Goal: Information Seeking & Learning: Check status

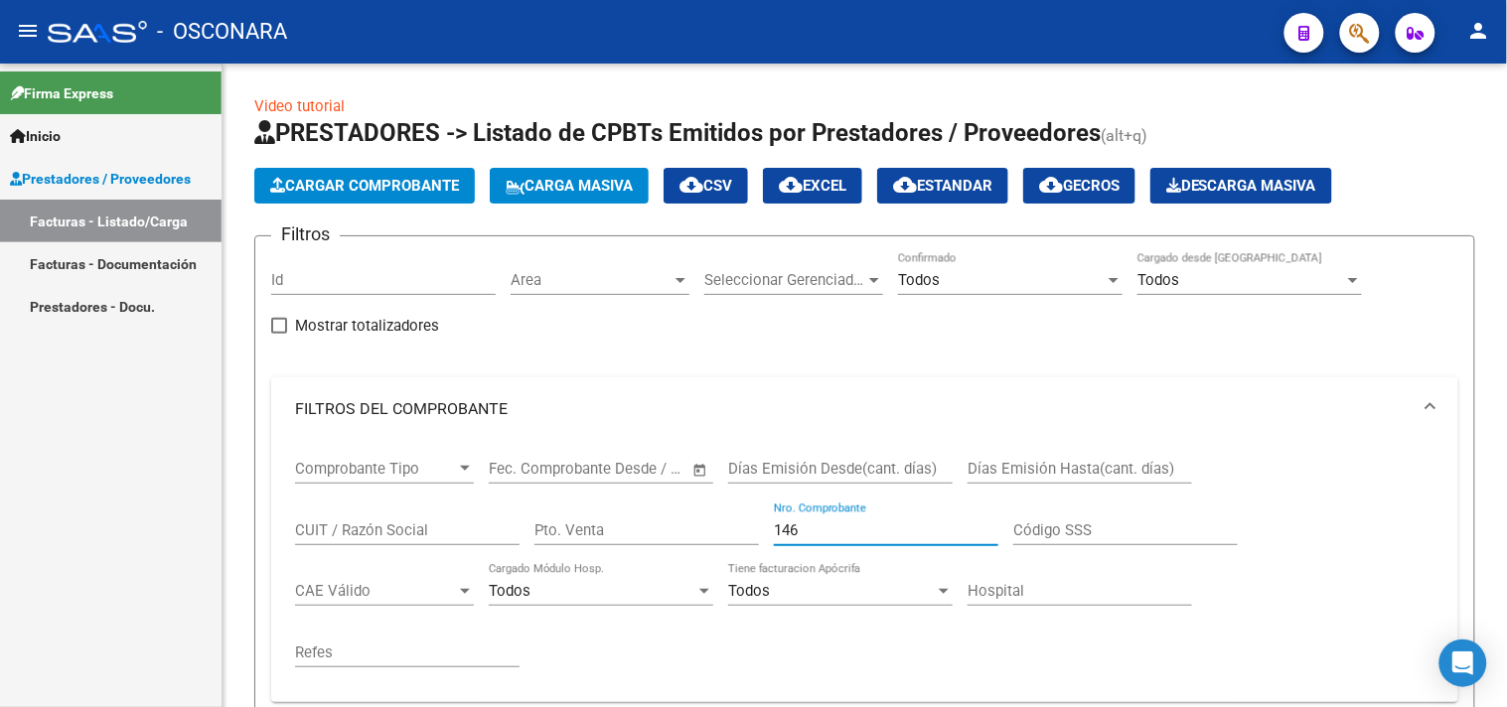
scroll to position [225, 0]
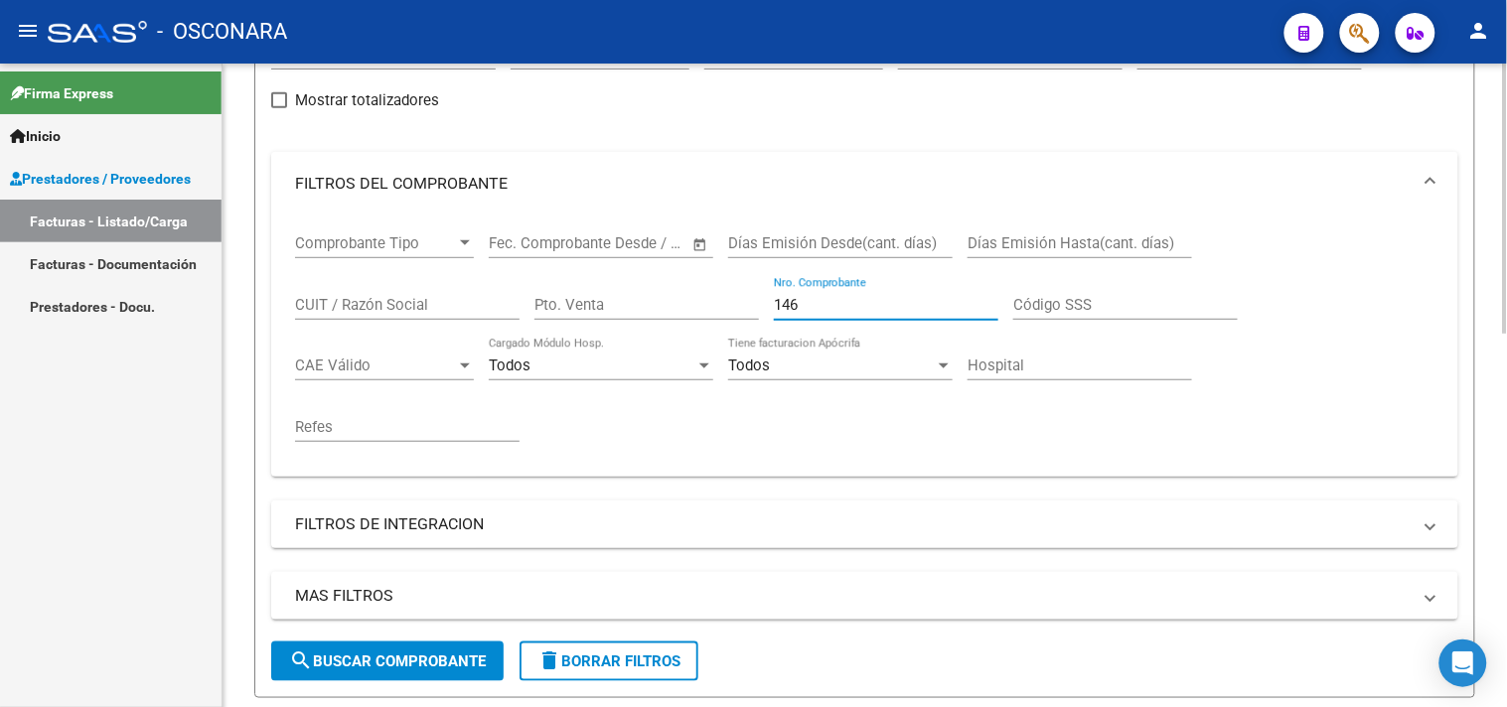
drag, startPoint x: 825, startPoint y: 306, endPoint x: 730, endPoint y: 304, distance: 95.4
click at [736, 305] on div "Comprobante Tipo Comprobante Tipo Fecha inicio – Fecha fin Fec. Comprobante Des…" at bounding box center [864, 338] width 1139 height 245
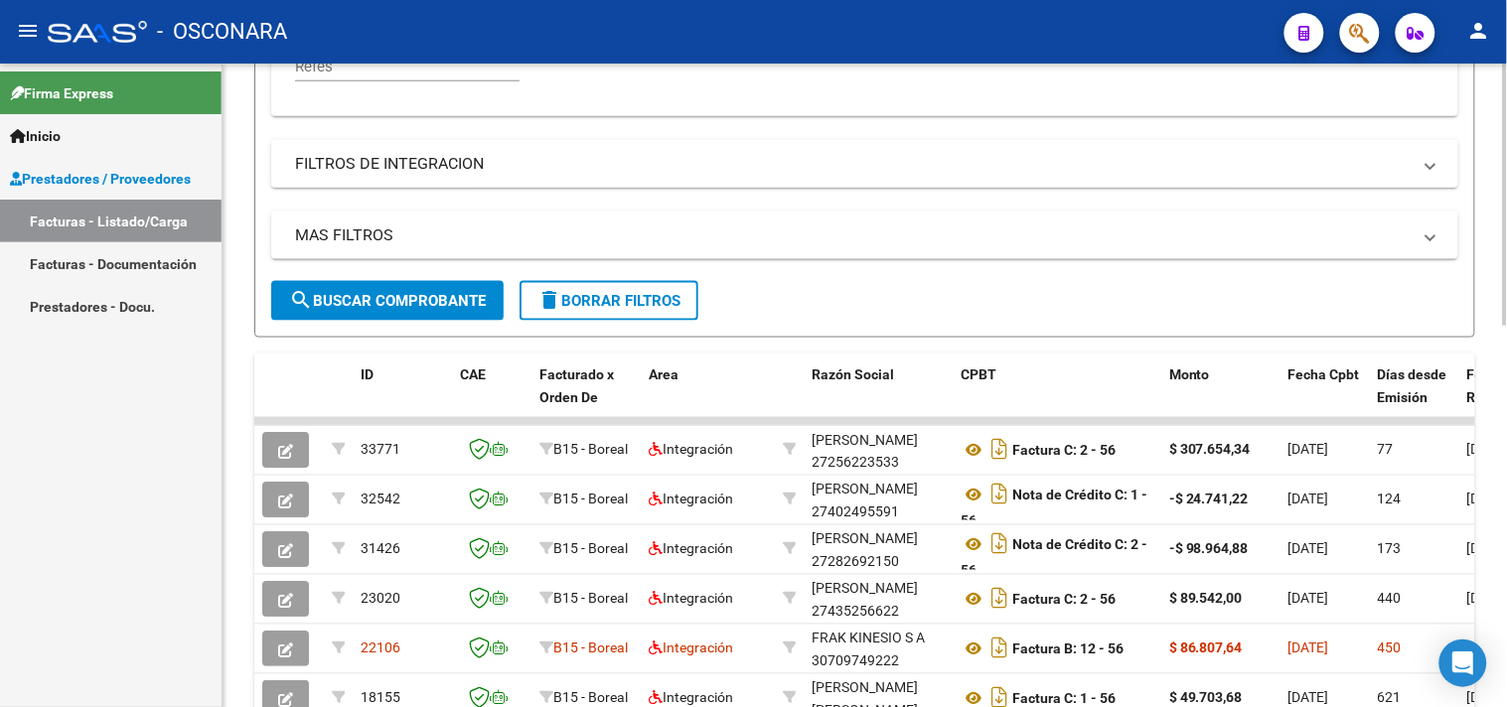
scroll to position [667, 0]
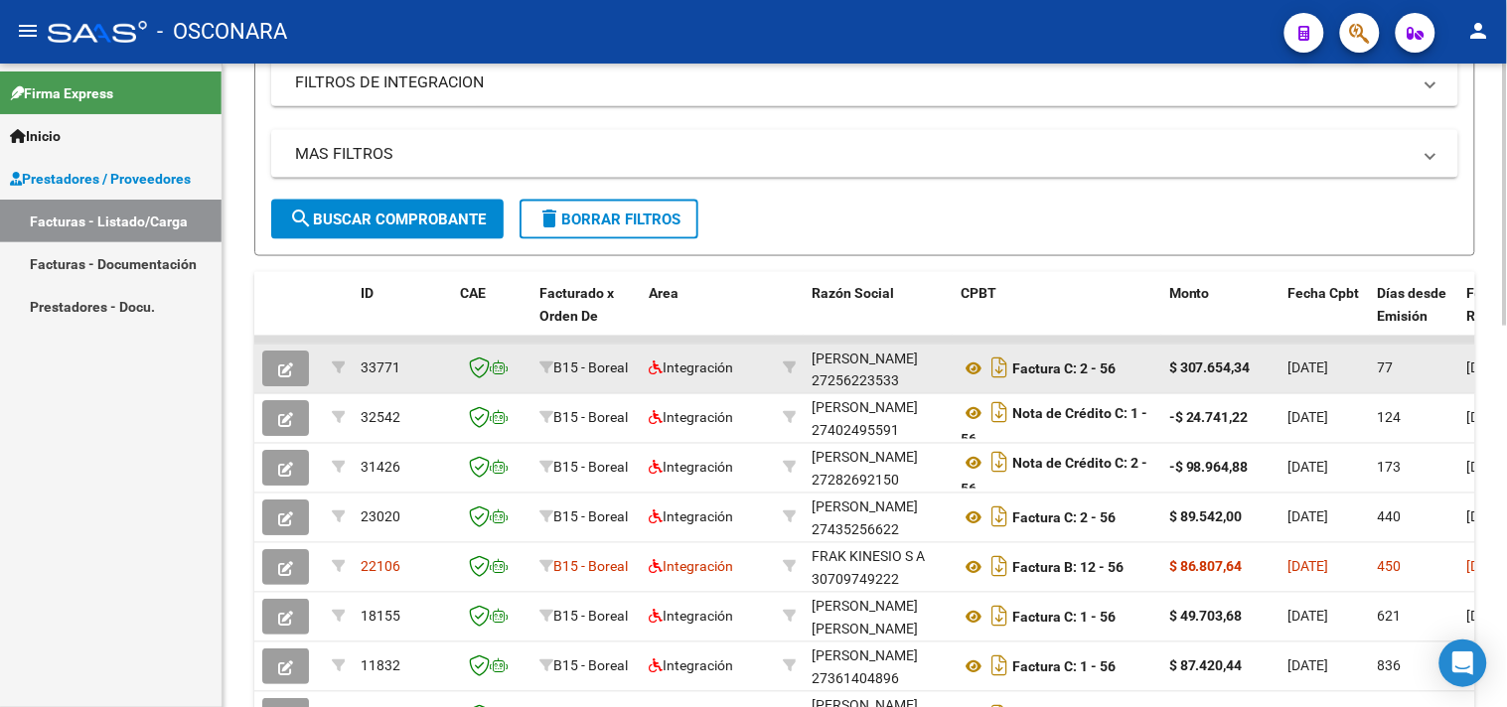
type input "56"
click at [280, 370] on icon "button" at bounding box center [285, 370] width 15 height 15
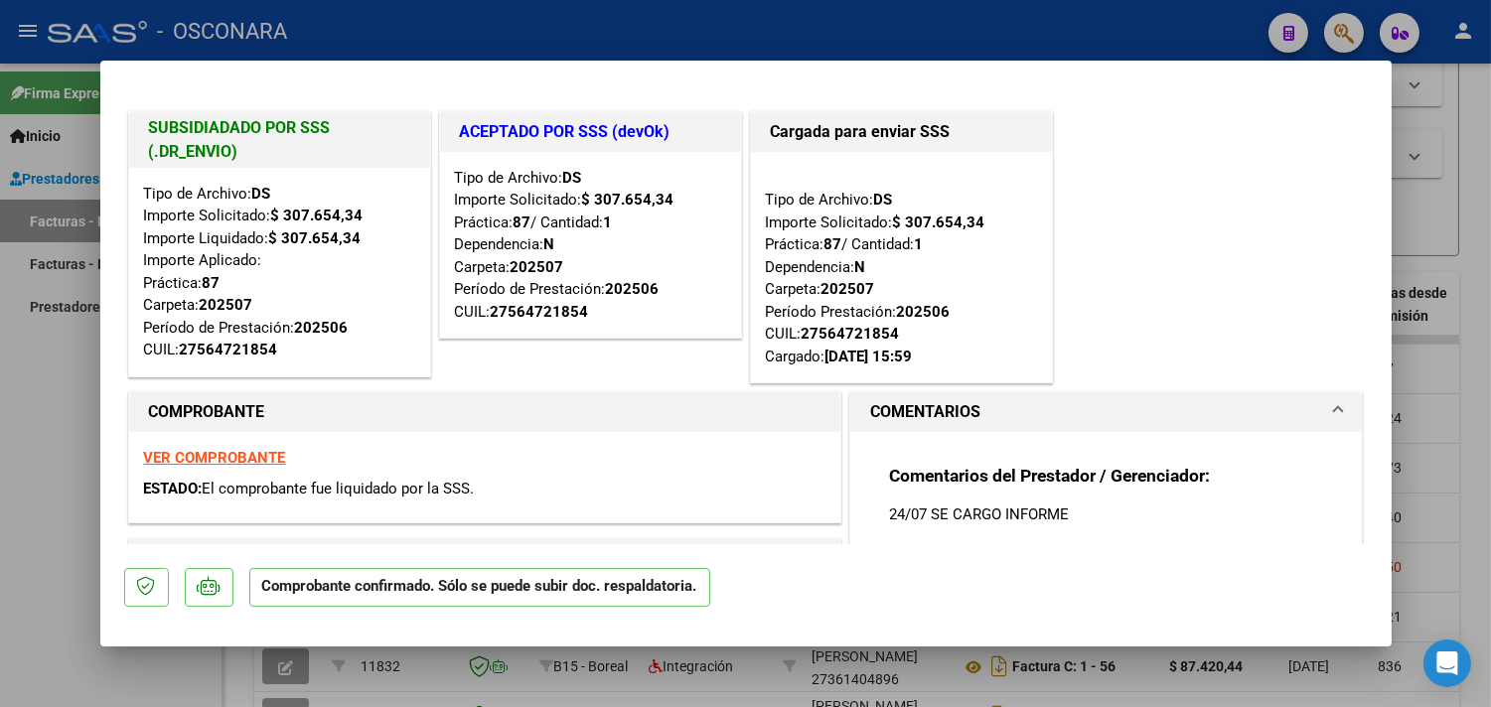
click at [230, 460] on strong "VER COMPROBANTE" at bounding box center [215, 458] width 142 height 18
click at [268, 455] on strong "VER COMPROBANTE" at bounding box center [215, 458] width 142 height 18
click at [58, 403] on div at bounding box center [745, 353] width 1491 height 707
type input "$ 0,00"
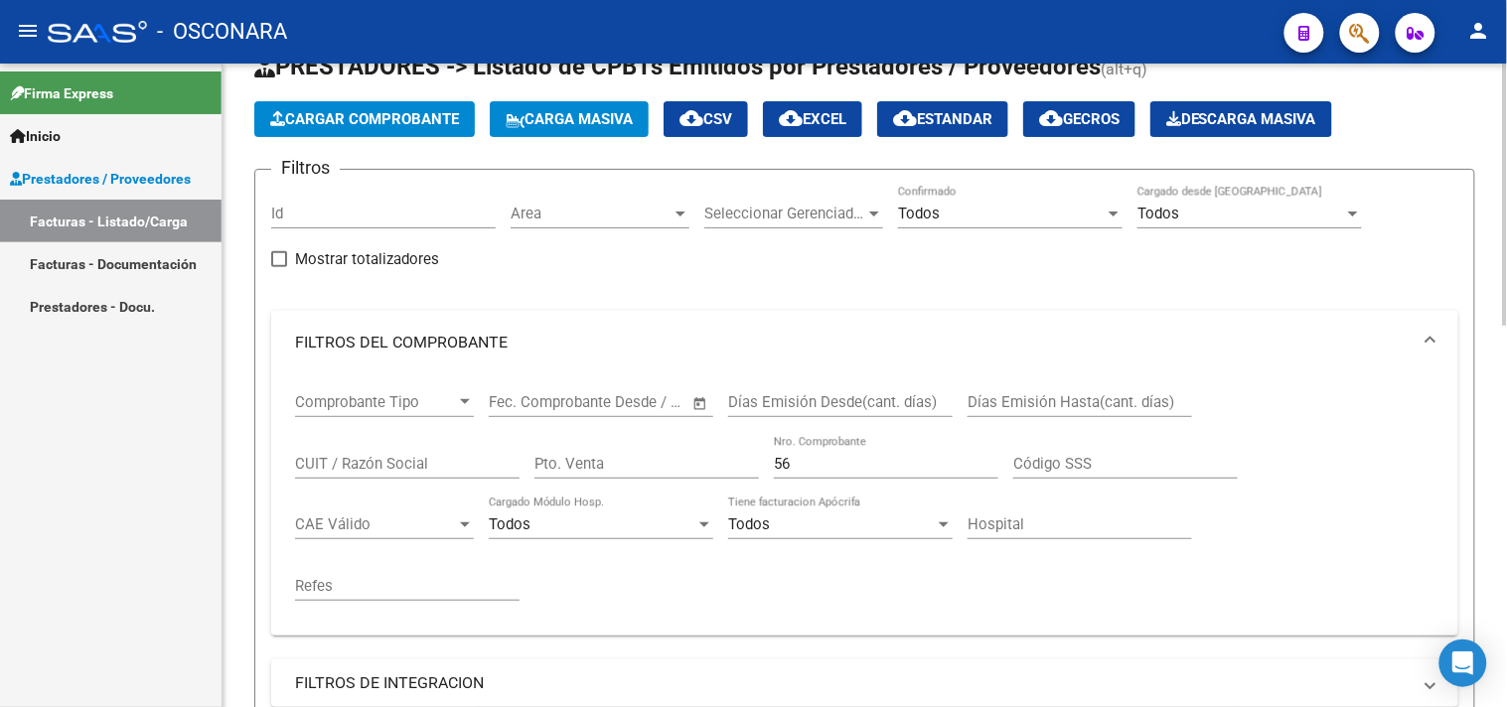
scroll to position [5, 0]
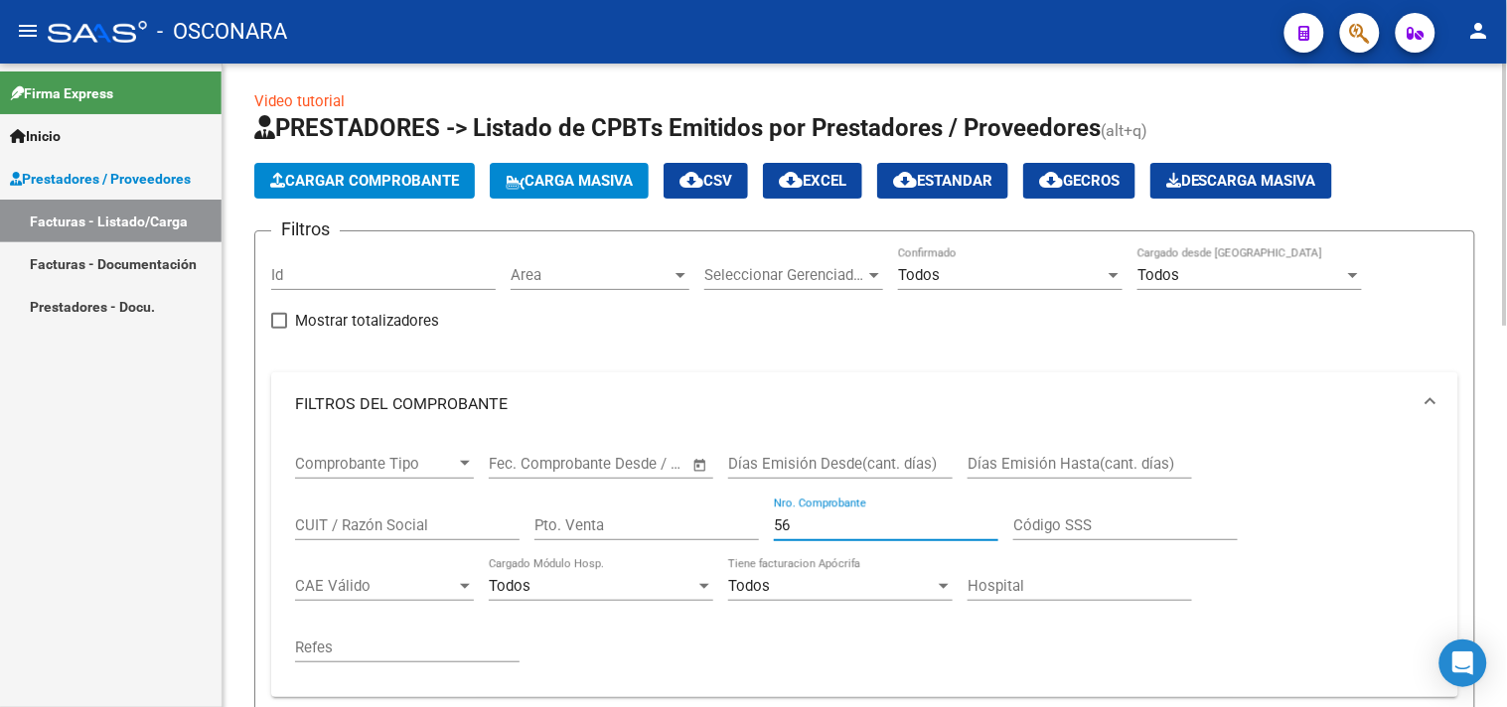
drag, startPoint x: 801, startPoint y: 522, endPoint x: 651, endPoint y: 554, distance: 153.3
click at [651, 554] on div "Comprobante Tipo Comprobante Tipo Fecha inicio – Fecha fin Fec. Comprobante Des…" at bounding box center [864, 558] width 1139 height 245
click at [384, 508] on div "CUIT / Razón Social" at bounding box center [407, 519] width 224 height 43
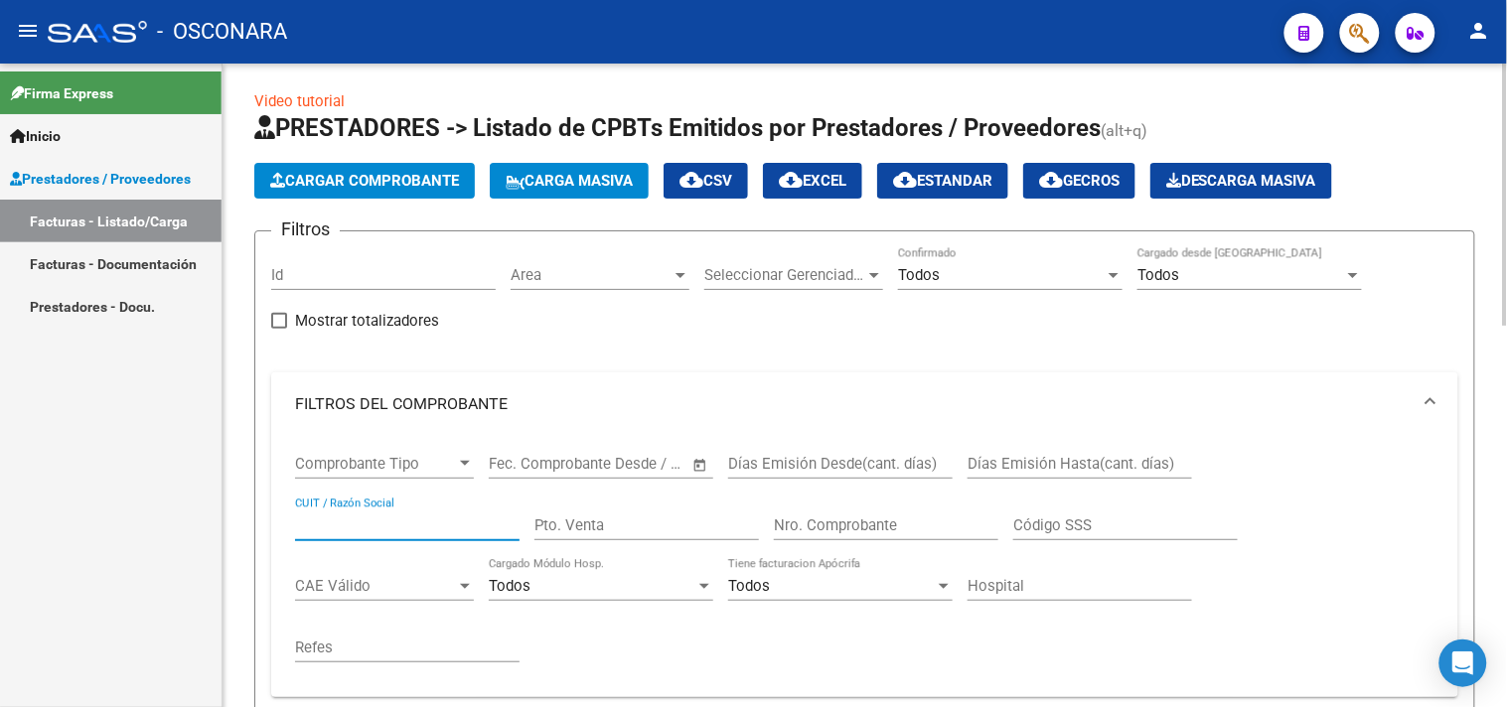
click at [398, 528] on input "CUIT / Razón Social" at bounding box center [407, 525] width 224 height 18
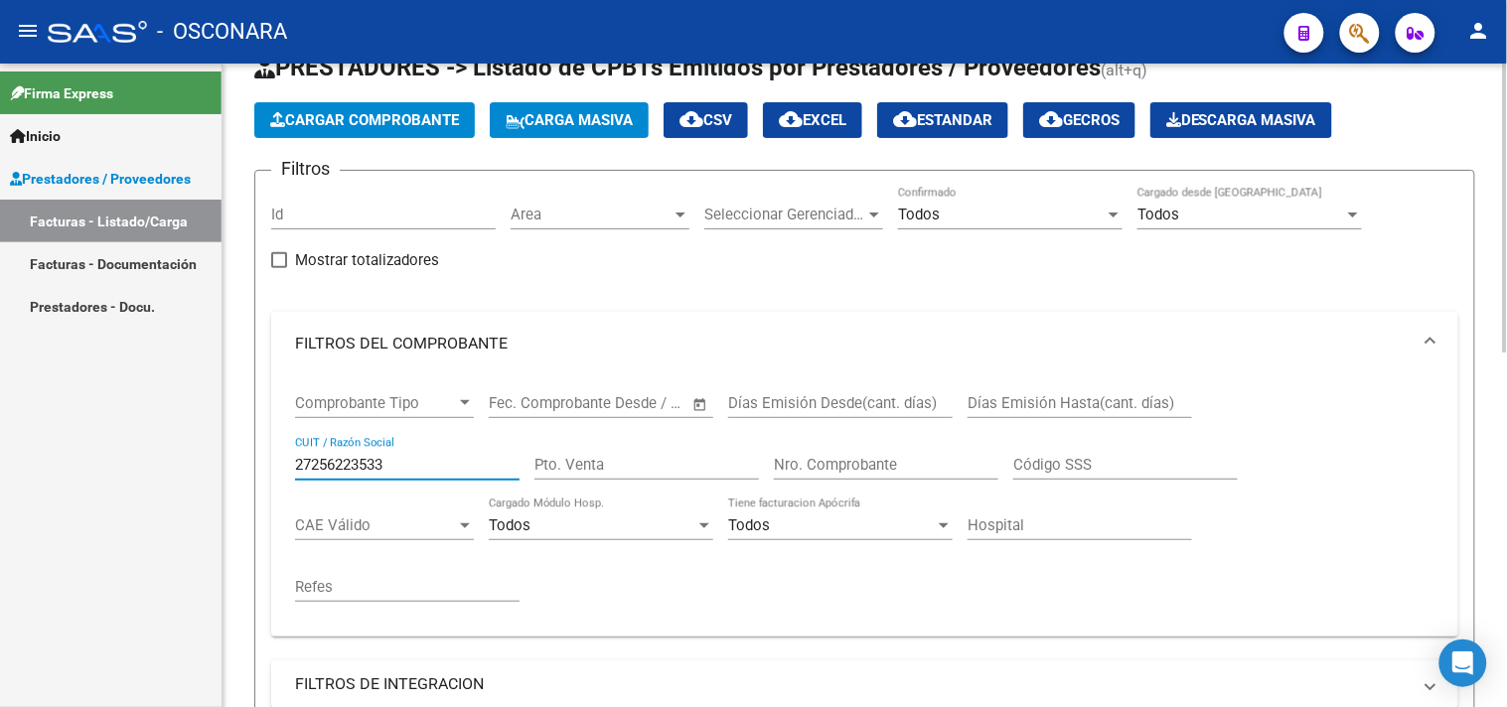
scroll to position [0, 0]
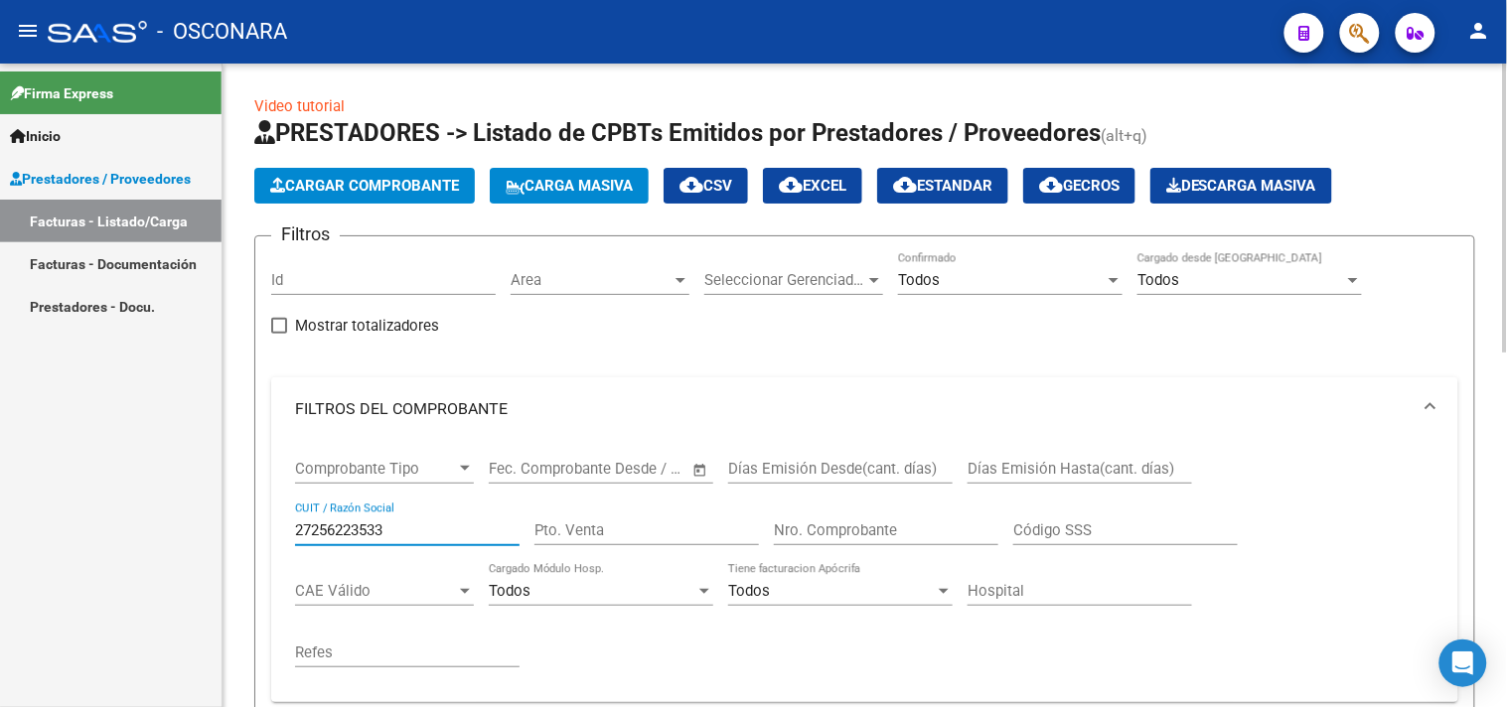
type input "27256223533"
click at [802, 182] on mat-icon "cloud_download" at bounding box center [791, 185] width 24 height 24
click at [838, 541] on div "Nro. Comprobante" at bounding box center [886, 524] width 224 height 43
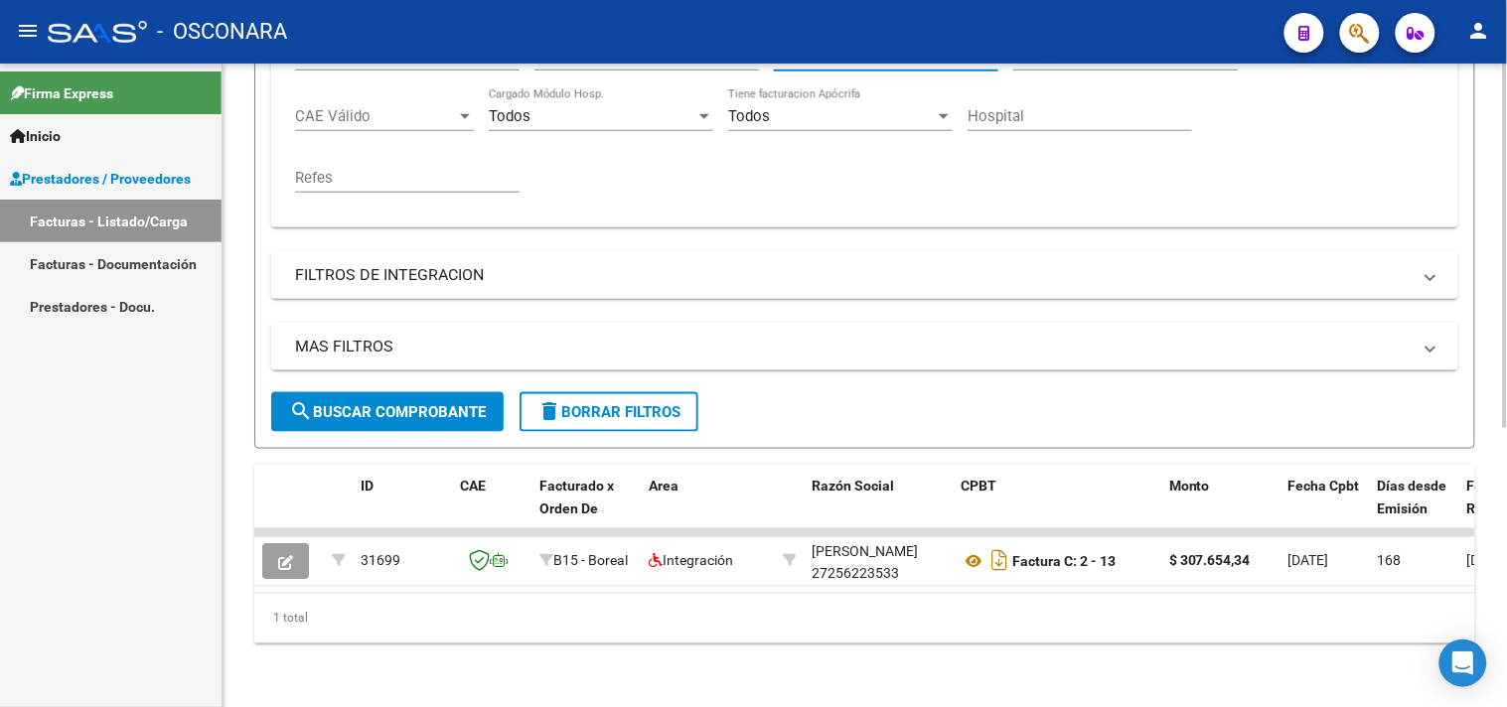
scroll to position [491, 0]
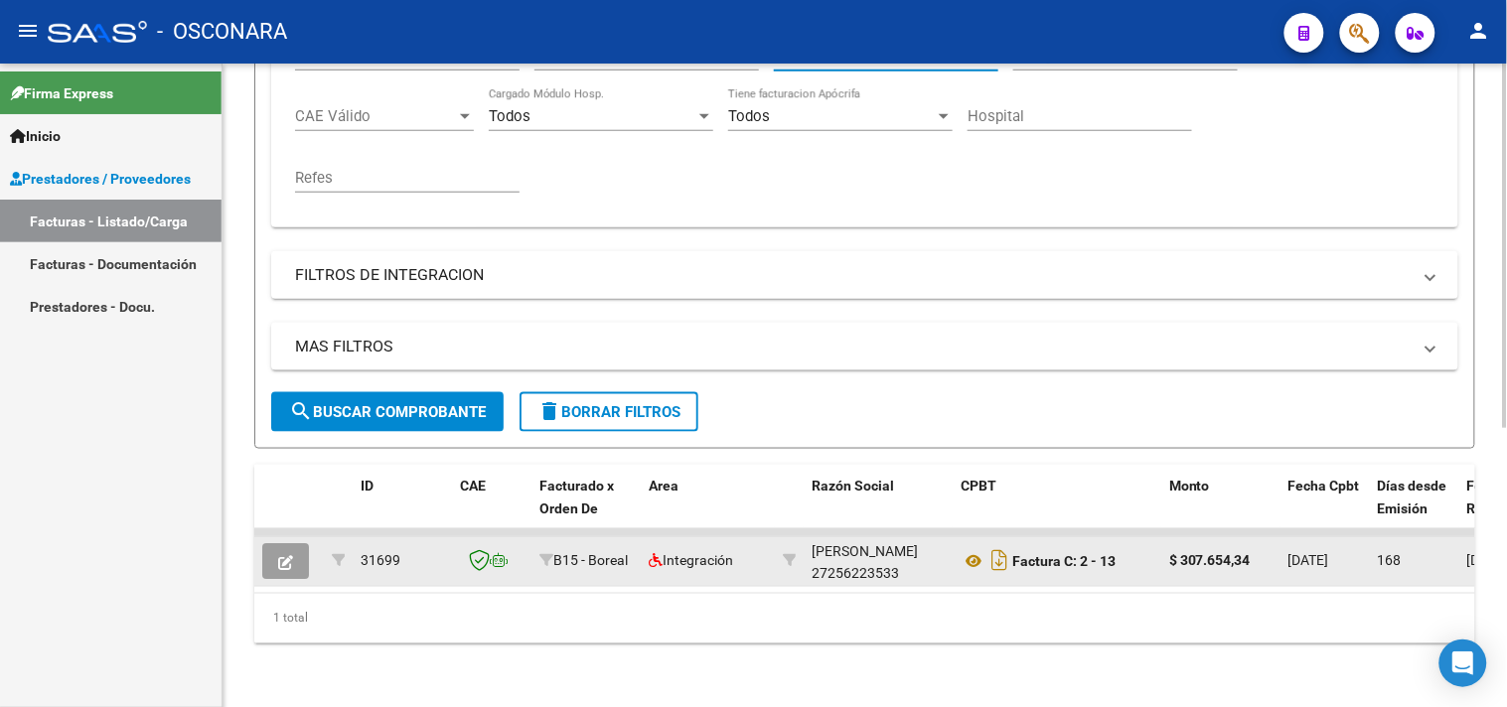
type input "13"
click at [298, 548] on button "button" at bounding box center [285, 561] width 47 height 36
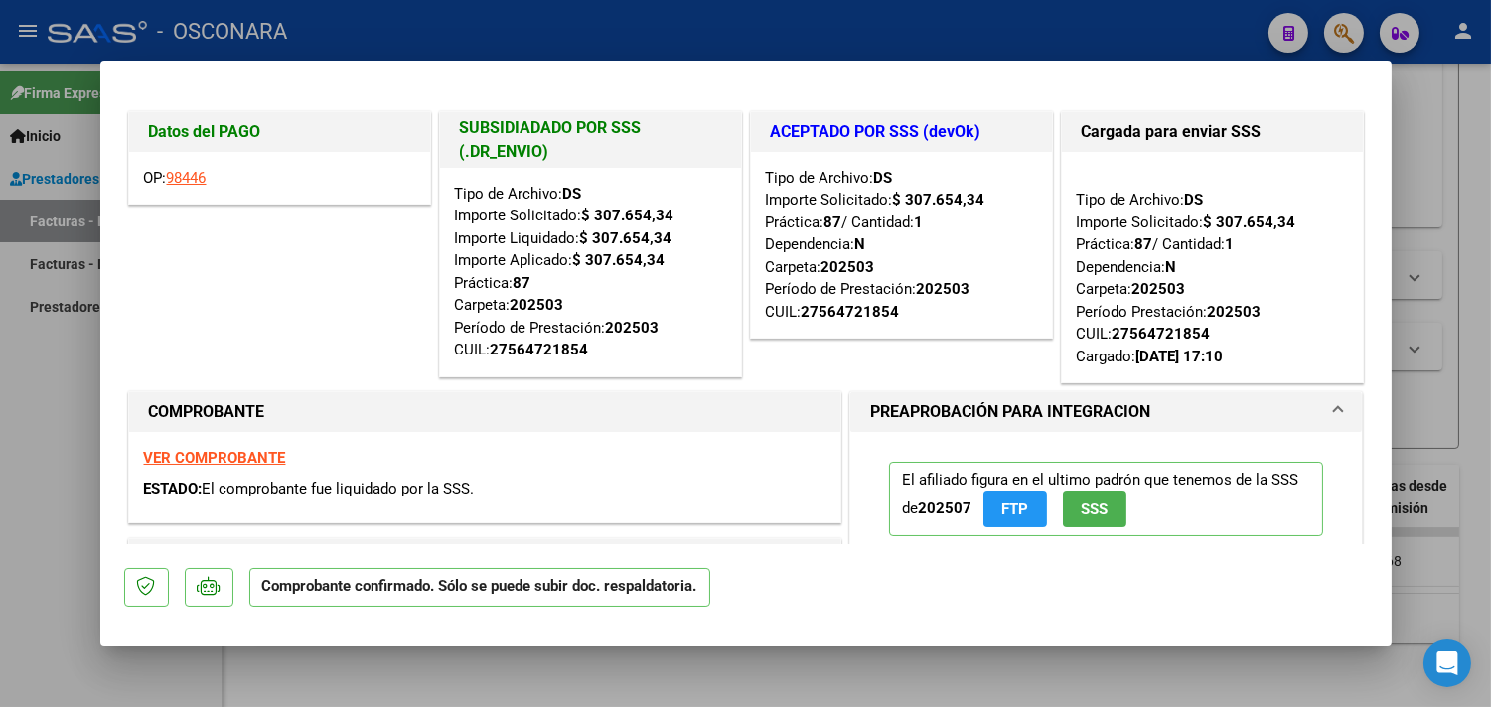
click at [200, 182] on link "98446" at bounding box center [187, 178] width 40 height 18
click at [58, 371] on div at bounding box center [745, 353] width 1491 height 707
type input "$ 0,00"
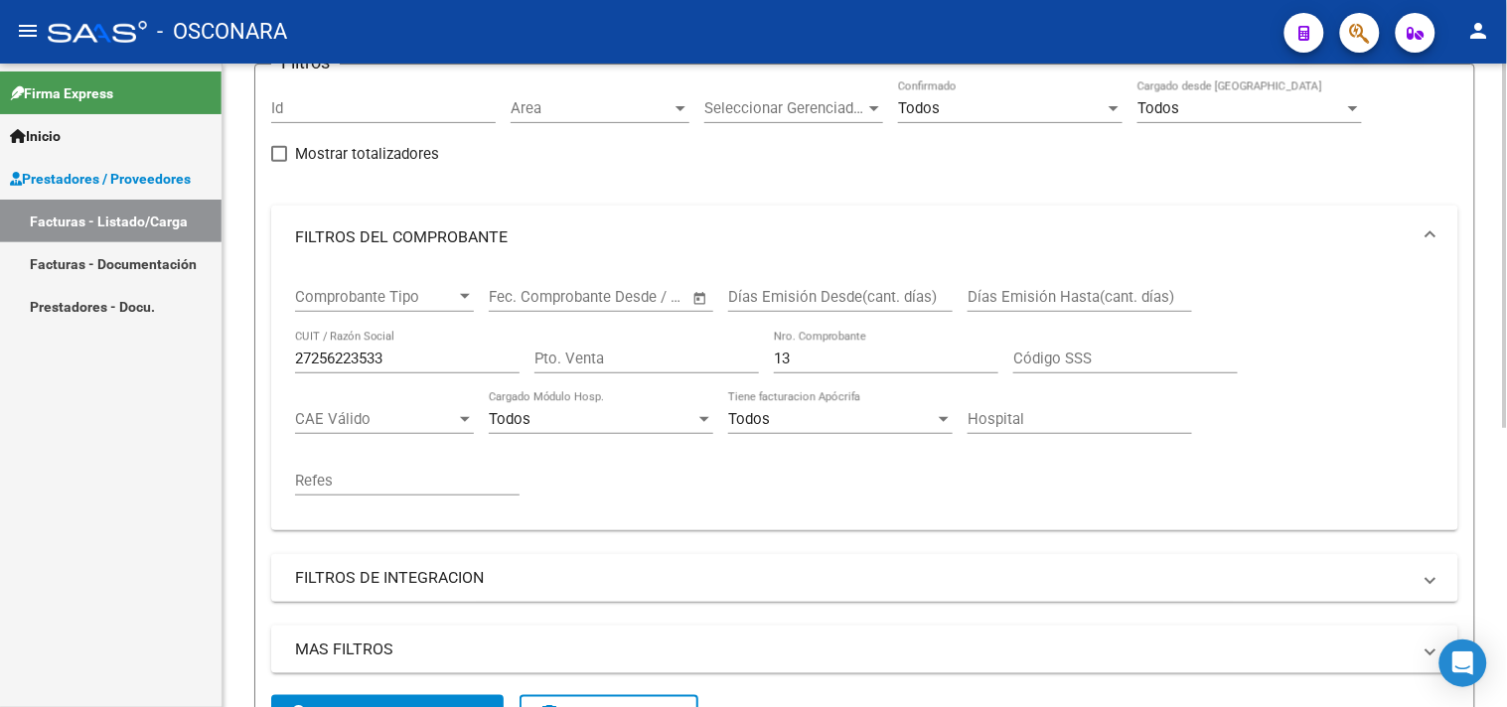
scroll to position [160, 0]
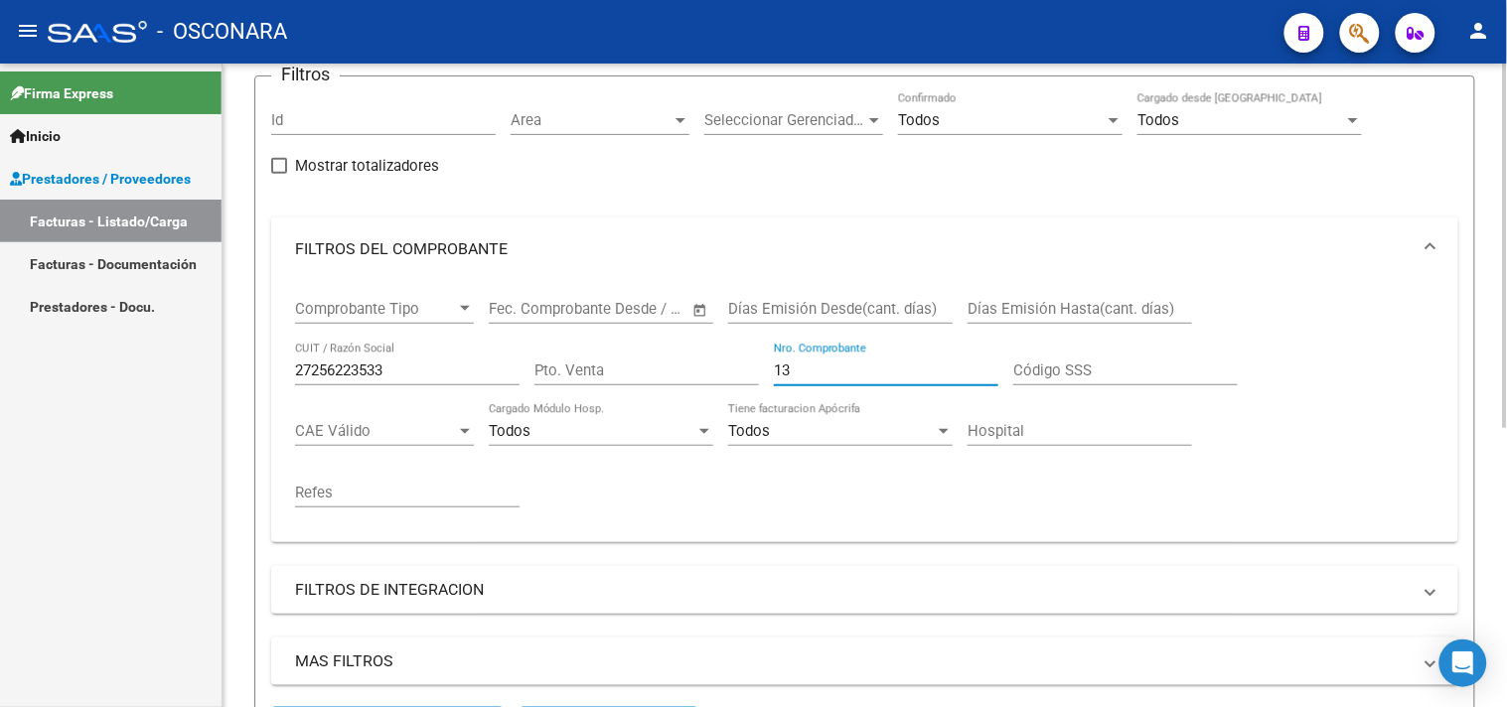
drag, startPoint x: 805, startPoint y: 370, endPoint x: 676, endPoint y: 345, distance: 131.7
click at [676, 345] on div "Comprobante Tipo Comprobante Tipo Fecha inicio – Fecha fin Fec. Comprobante Des…" at bounding box center [864, 403] width 1139 height 245
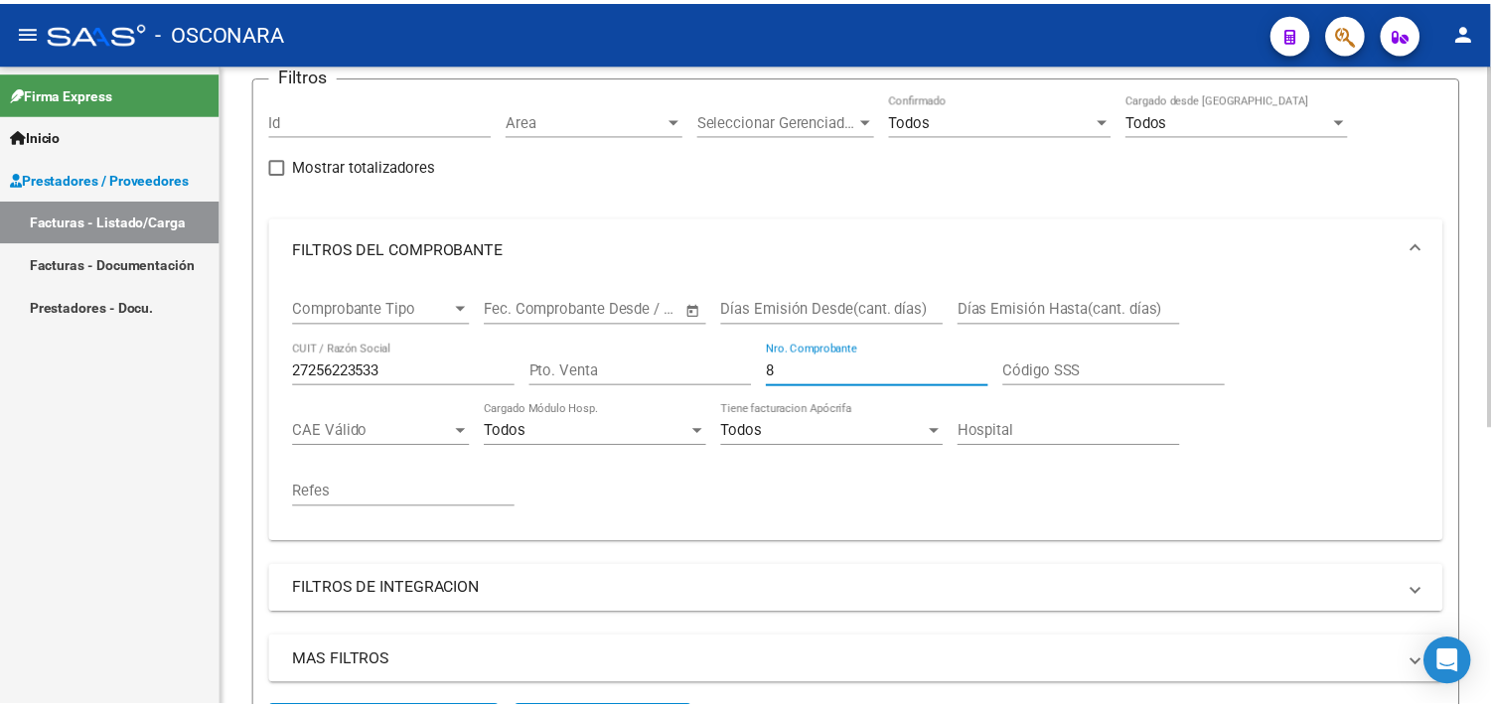
scroll to position [491, 0]
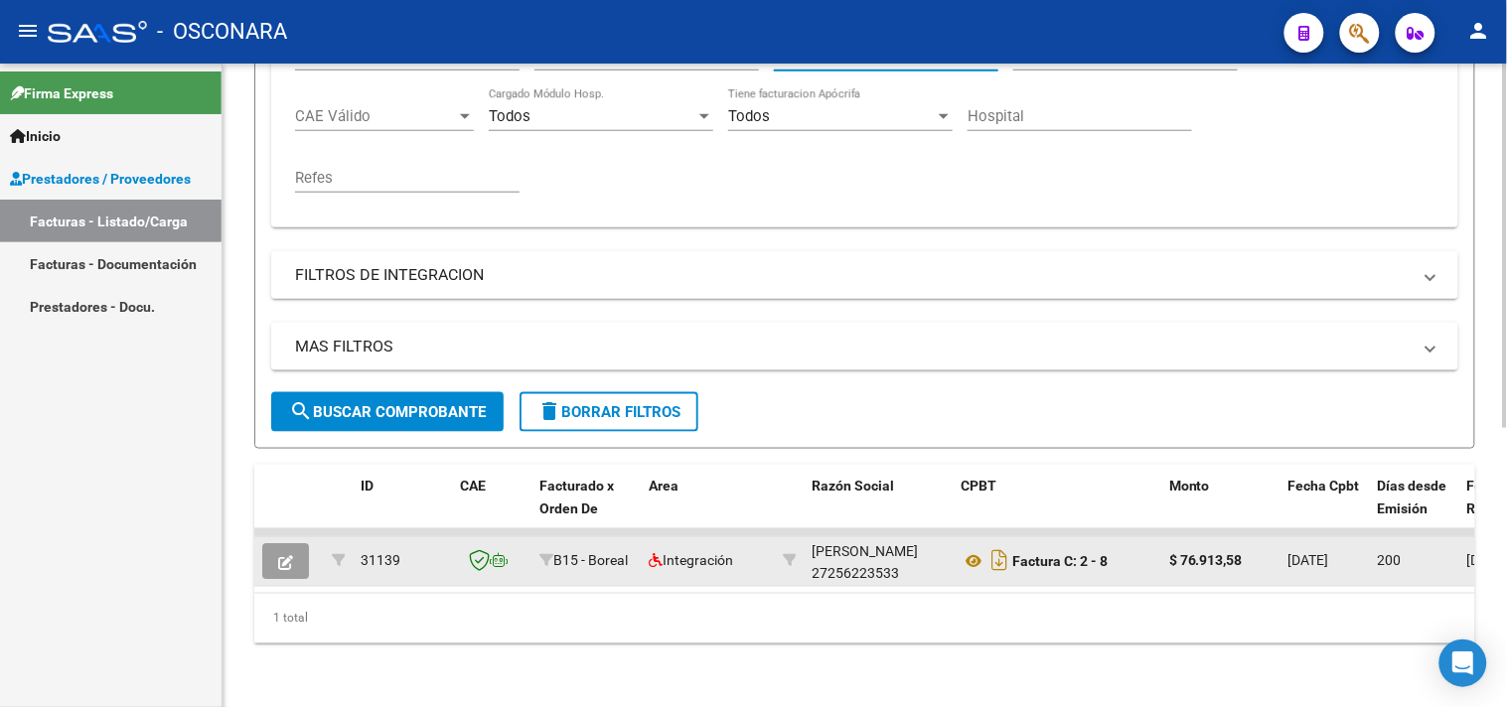
type input "8"
click at [291, 555] on icon "button" at bounding box center [285, 562] width 15 height 15
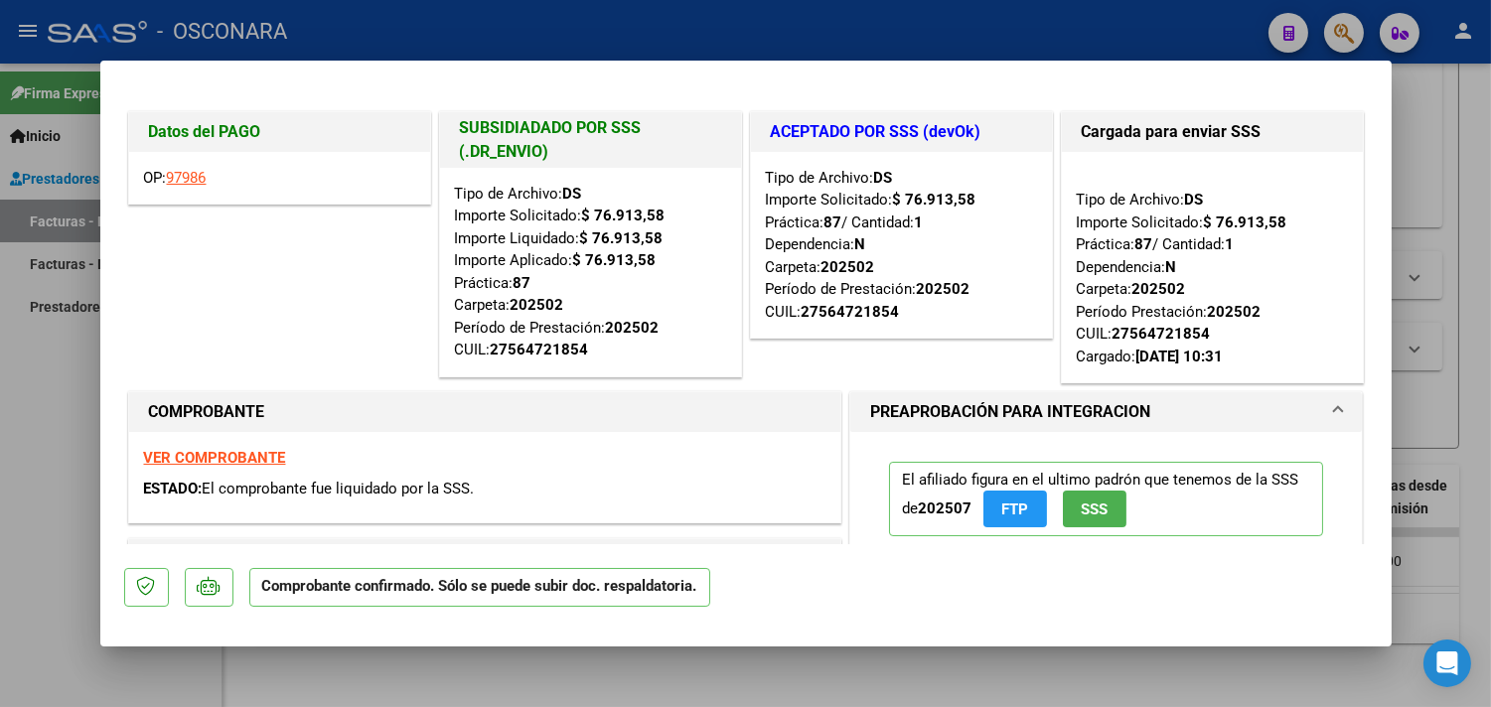
click at [190, 179] on link "97986" at bounding box center [187, 178] width 40 height 18
